Goal: Task Accomplishment & Management: Manage account settings

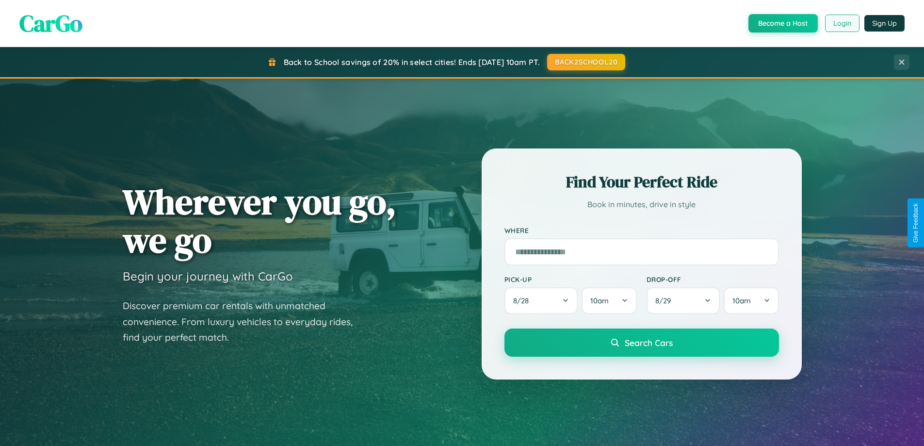
click at [842, 23] on button "Login" at bounding box center [842, 23] width 34 height 17
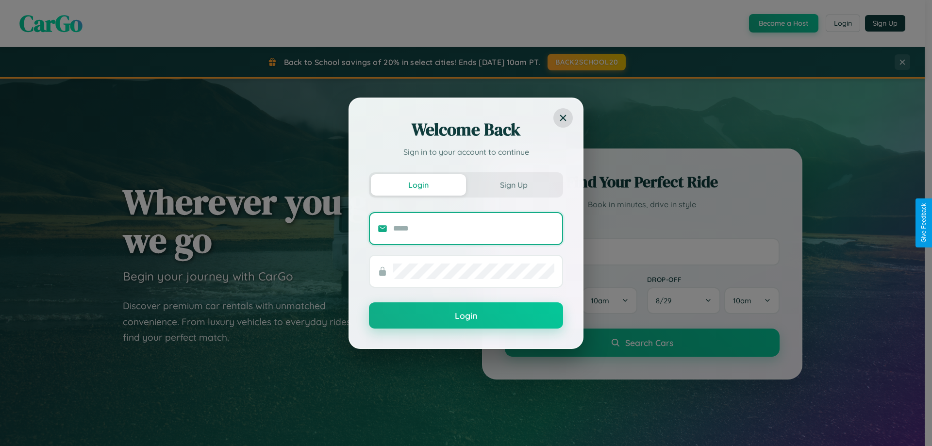
click at [474, 228] on input "text" at bounding box center [473, 229] width 161 height 16
type input "**********"
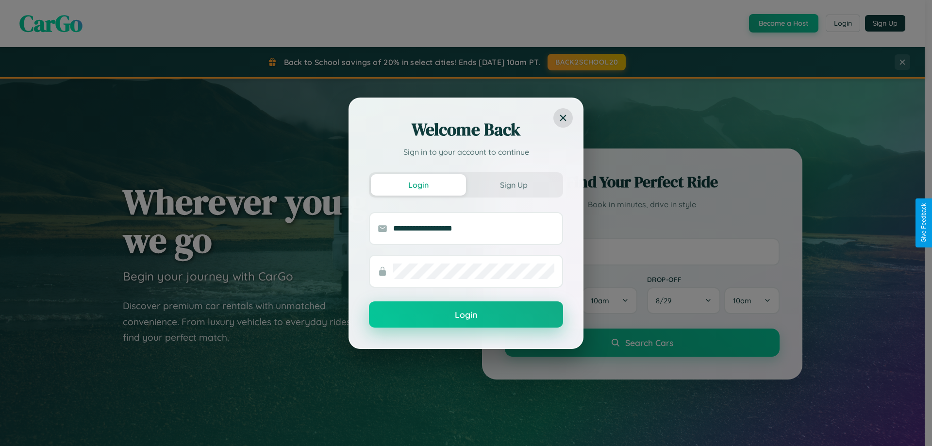
click at [466, 315] on button "Login" at bounding box center [466, 314] width 194 height 26
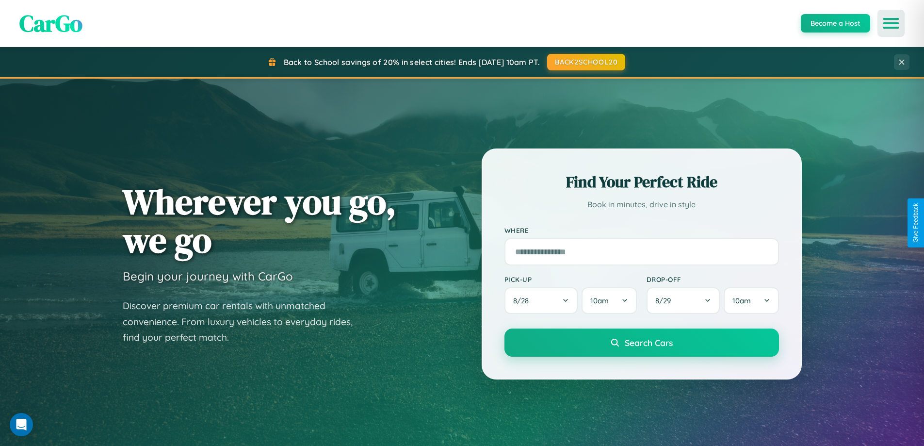
click at [891, 23] on icon "Open menu" at bounding box center [891, 23] width 14 height 9
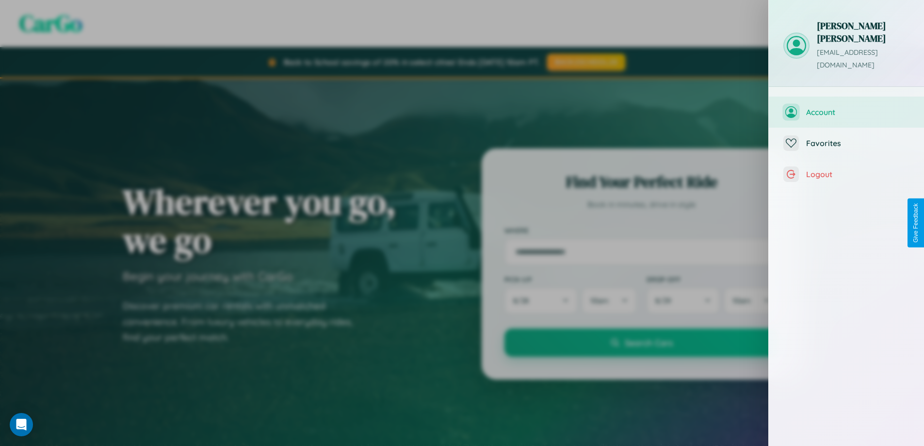
click at [847, 107] on span "Account" at bounding box center [857, 112] width 103 height 10
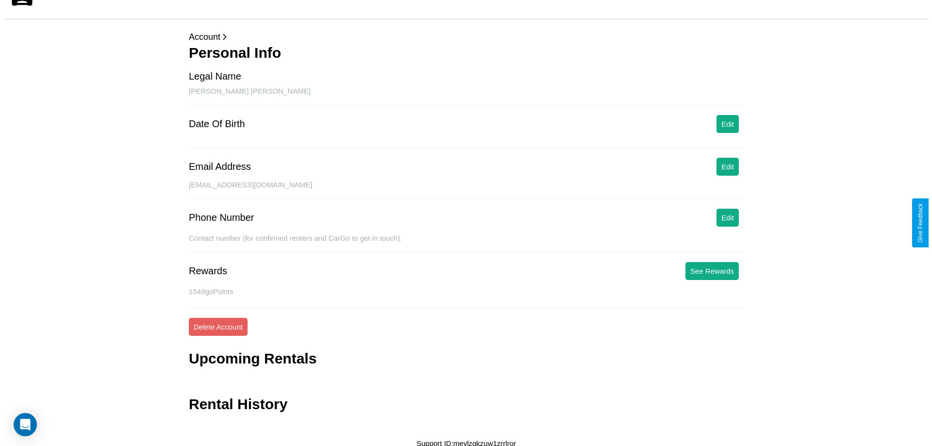
scroll to position [23, 0]
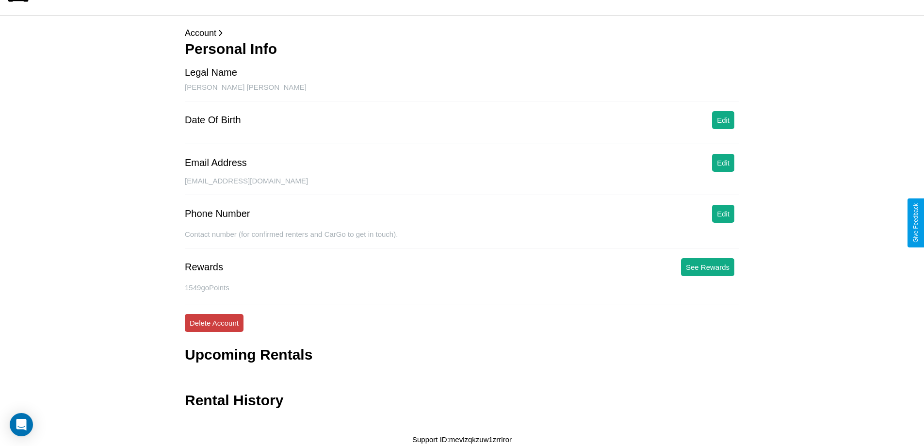
click at [214, 323] on button "Delete Account" at bounding box center [214, 323] width 59 height 18
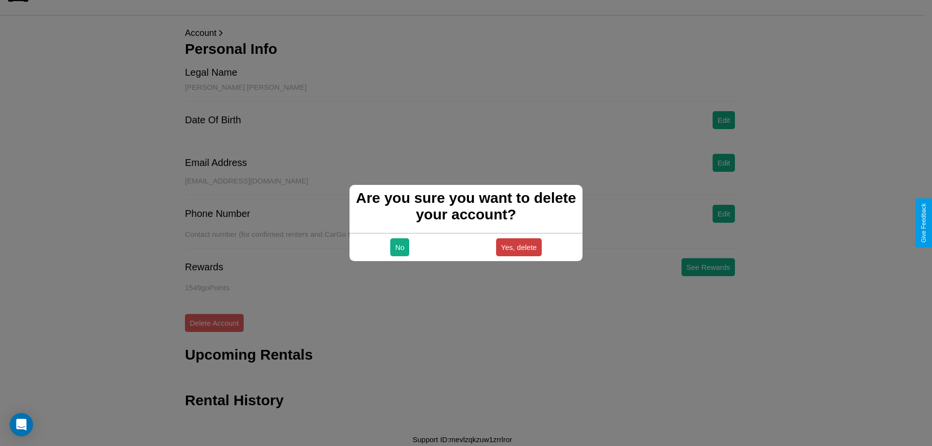
click at [518, 247] on button "Yes, delete" at bounding box center [519, 247] width 46 height 18
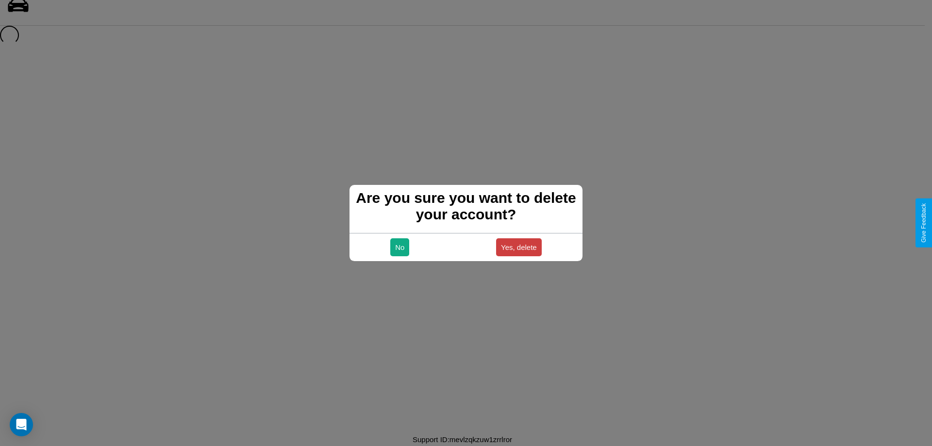
scroll to position [13, 0]
